Goal: Navigation & Orientation: Find specific page/section

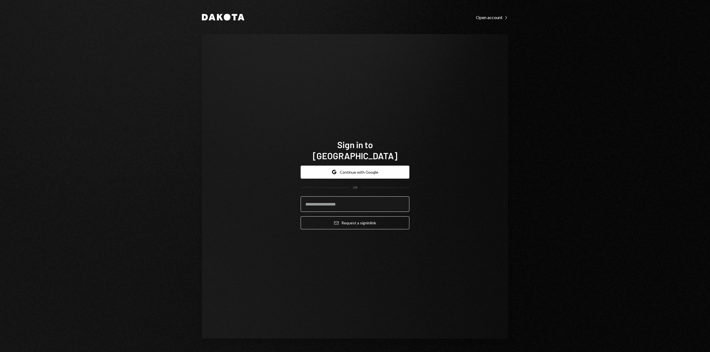
click at [320, 199] on input "email" at bounding box center [354, 205] width 109 height 16
type input "**********"
click at [347, 220] on button "Email Request a sign in link" at bounding box center [354, 222] width 109 height 13
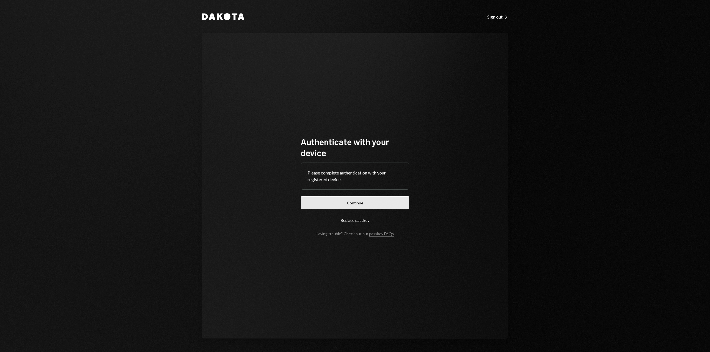
click at [362, 201] on button "Continue" at bounding box center [354, 203] width 109 height 13
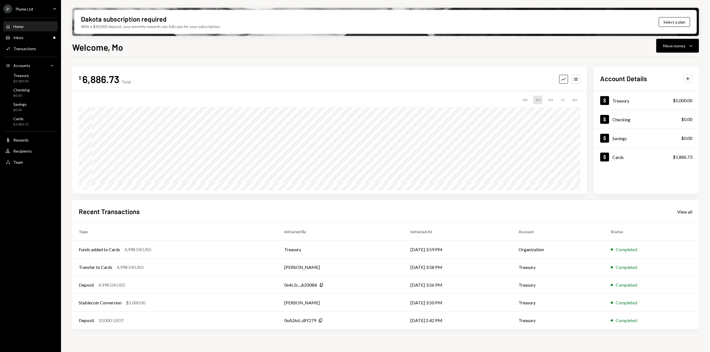
click at [38, 9] on div "P Plume Ltd Caret Down" at bounding box center [30, 8] width 61 height 9
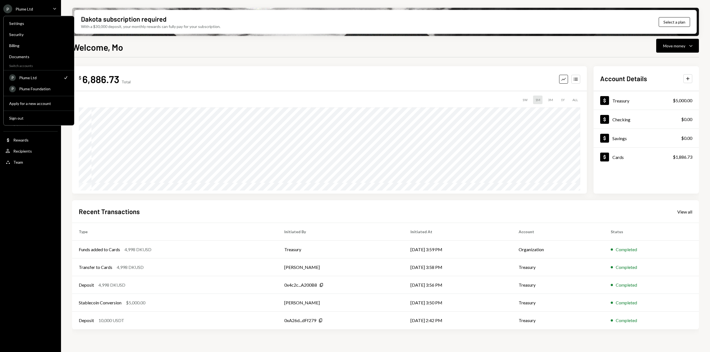
click at [38, 9] on div "P Plume Ltd Caret Down" at bounding box center [30, 8] width 61 height 9
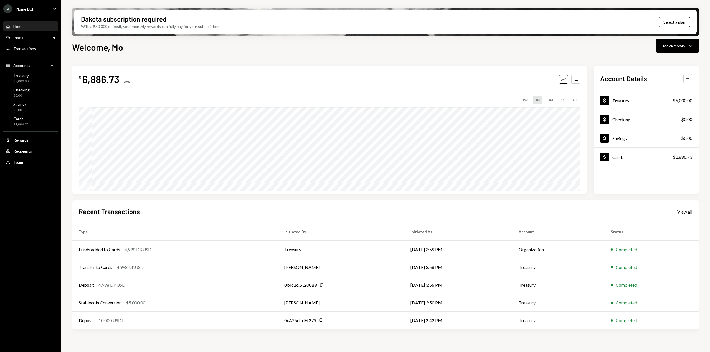
click at [35, 10] on div "P Plume Ltd Caret Down" at bounding box center [30, 8] width 61 height 9
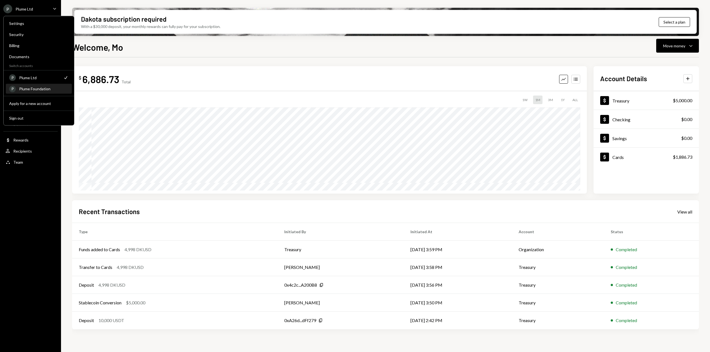
click at [33, 90] on div "Plume Foundation" at bounding box center [43, 88] width 49 height 5
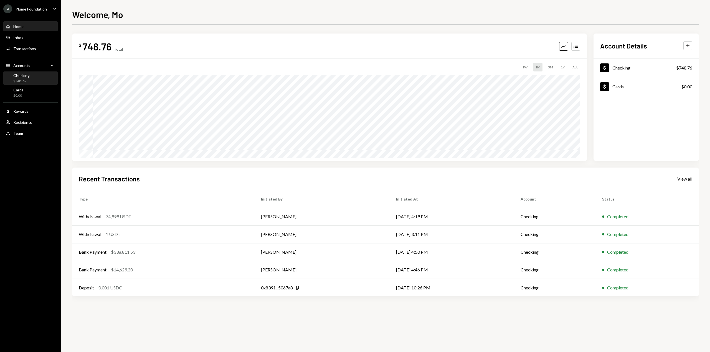
click at [26, 83] on div "$748.76" at bounding box center [21, 81] width 16 height 5
